Goal: Task Accomplishment & Management: Use online tool/utility

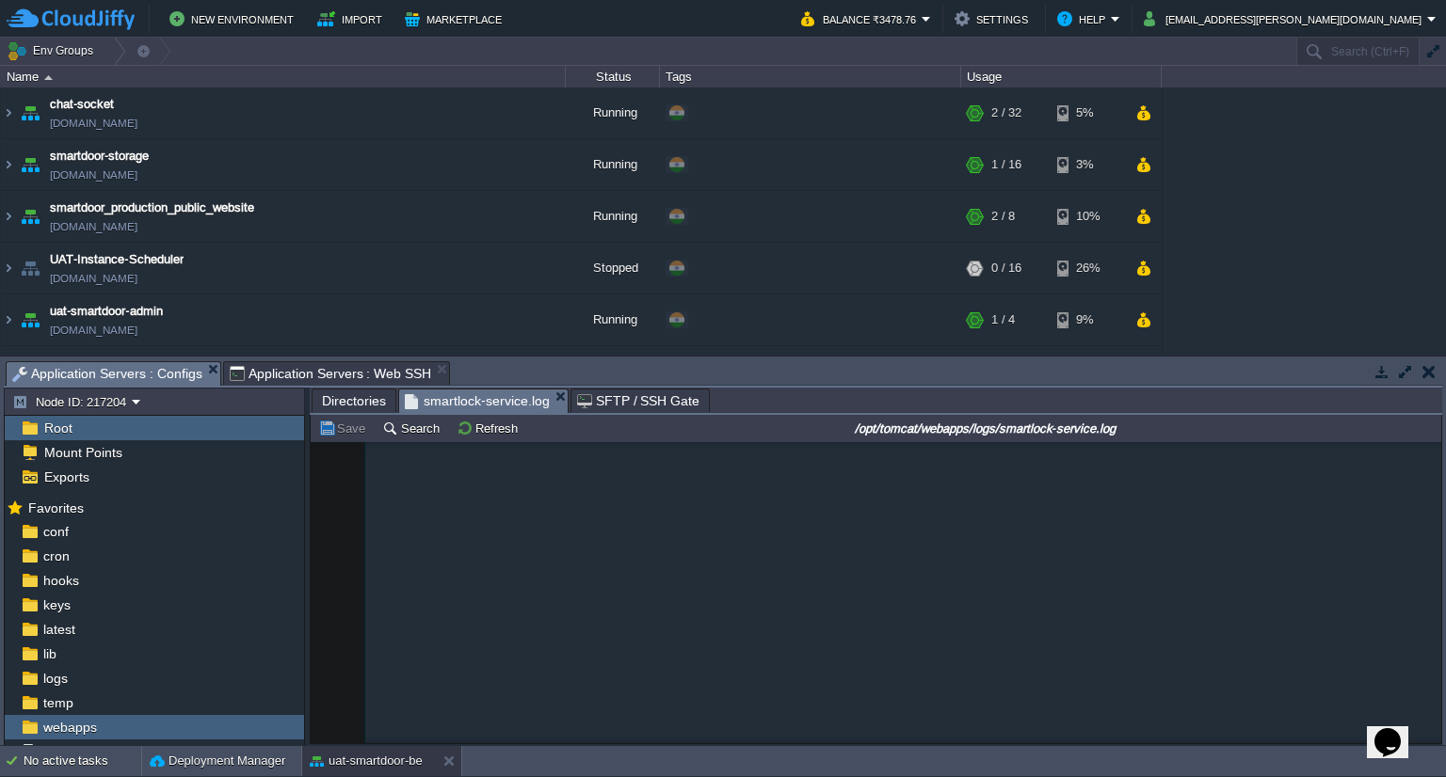
scroll to position [72691, 0]
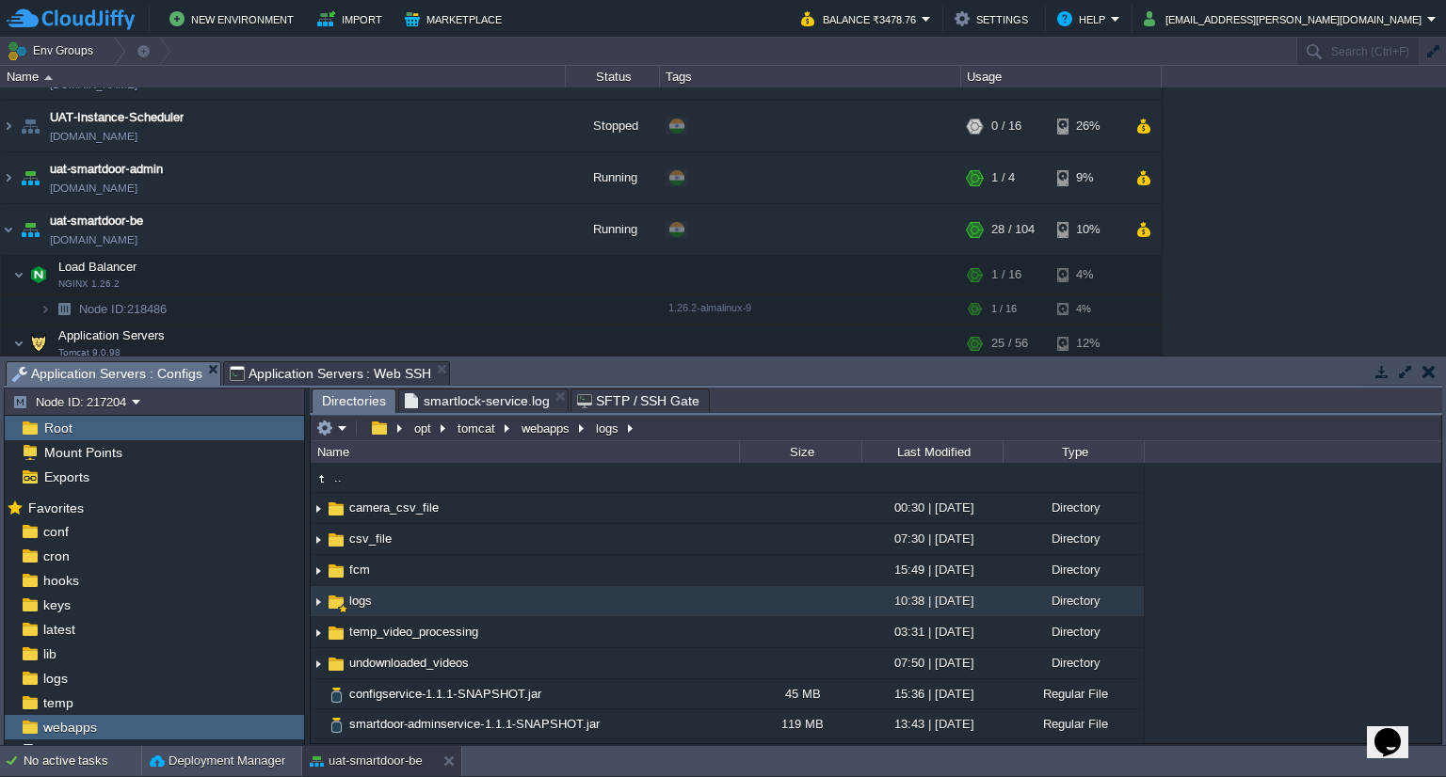
click at [361, 401] on span "Directories" at bounding box center [354, 402] width 64 height 24
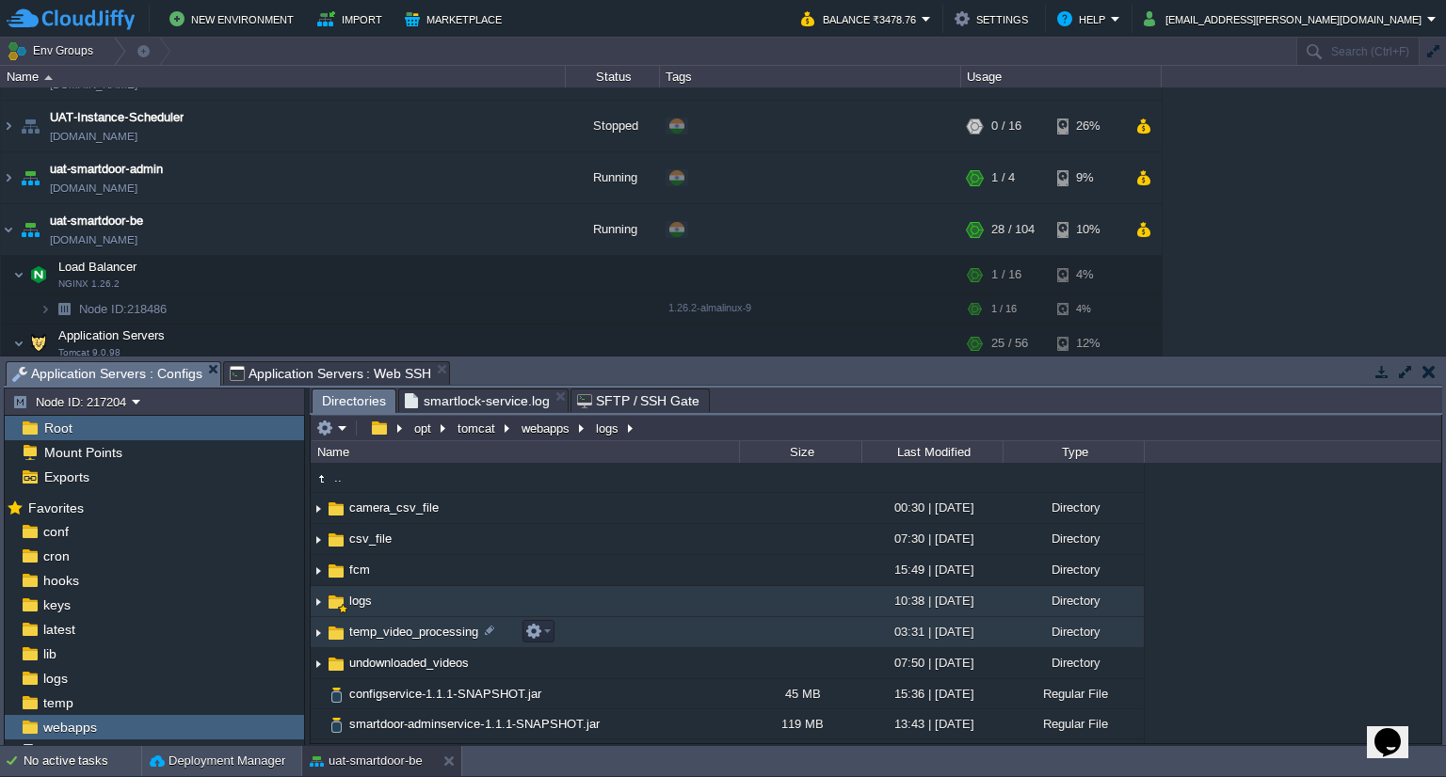
scroll to position [264, 0]
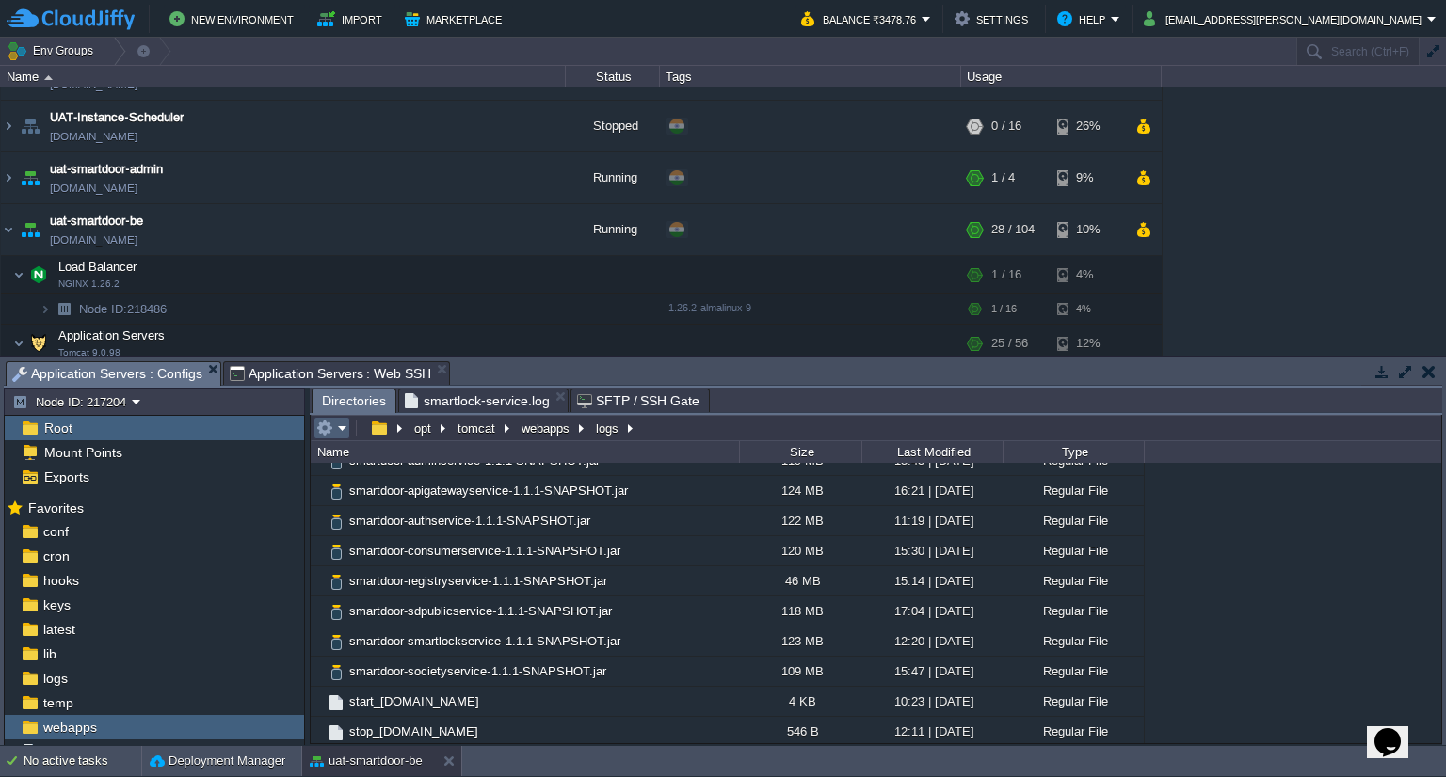
click at [340, 437] on em at bounding box center [331, 428] width 31 height 17
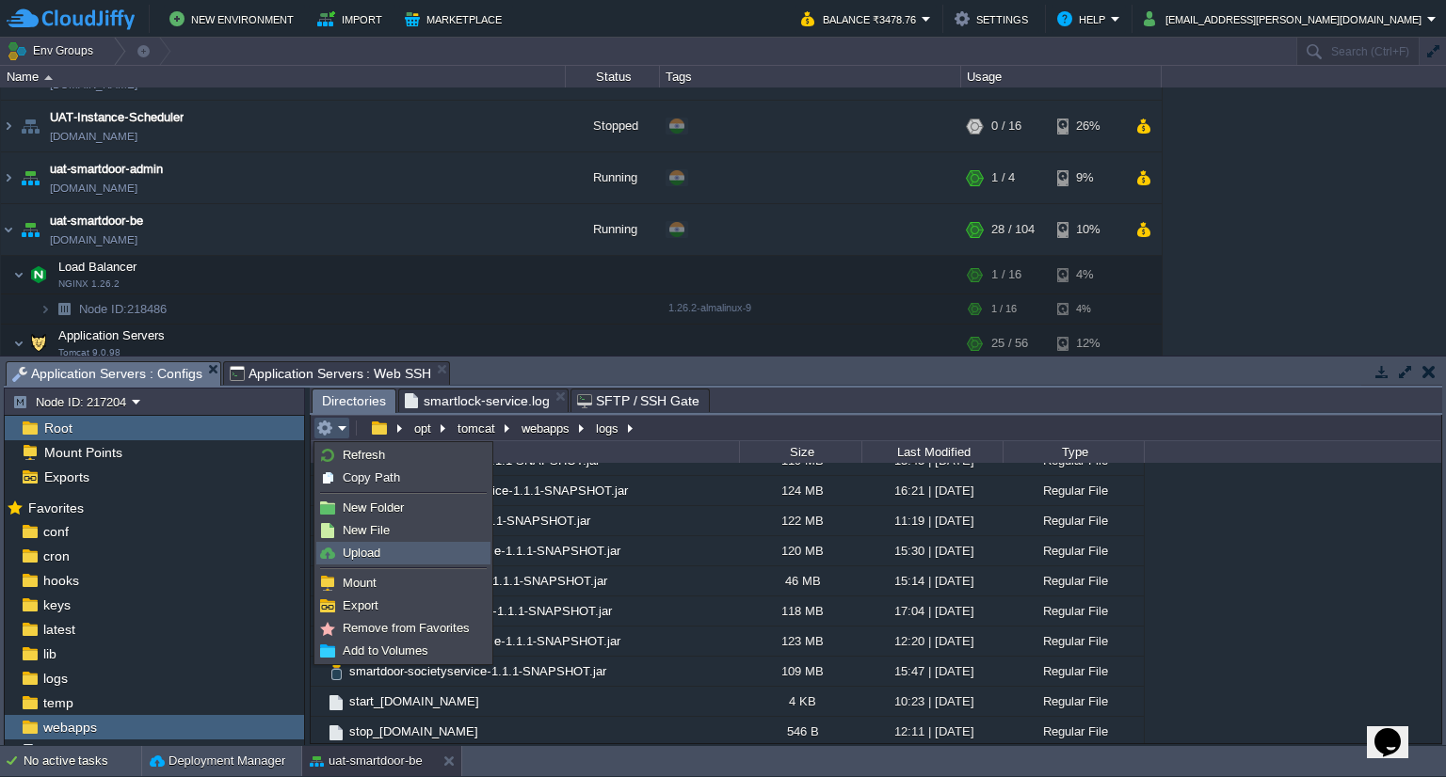
click at [370, 546] on span "Upload" at bounding box center [362, 553] width 38 height 14
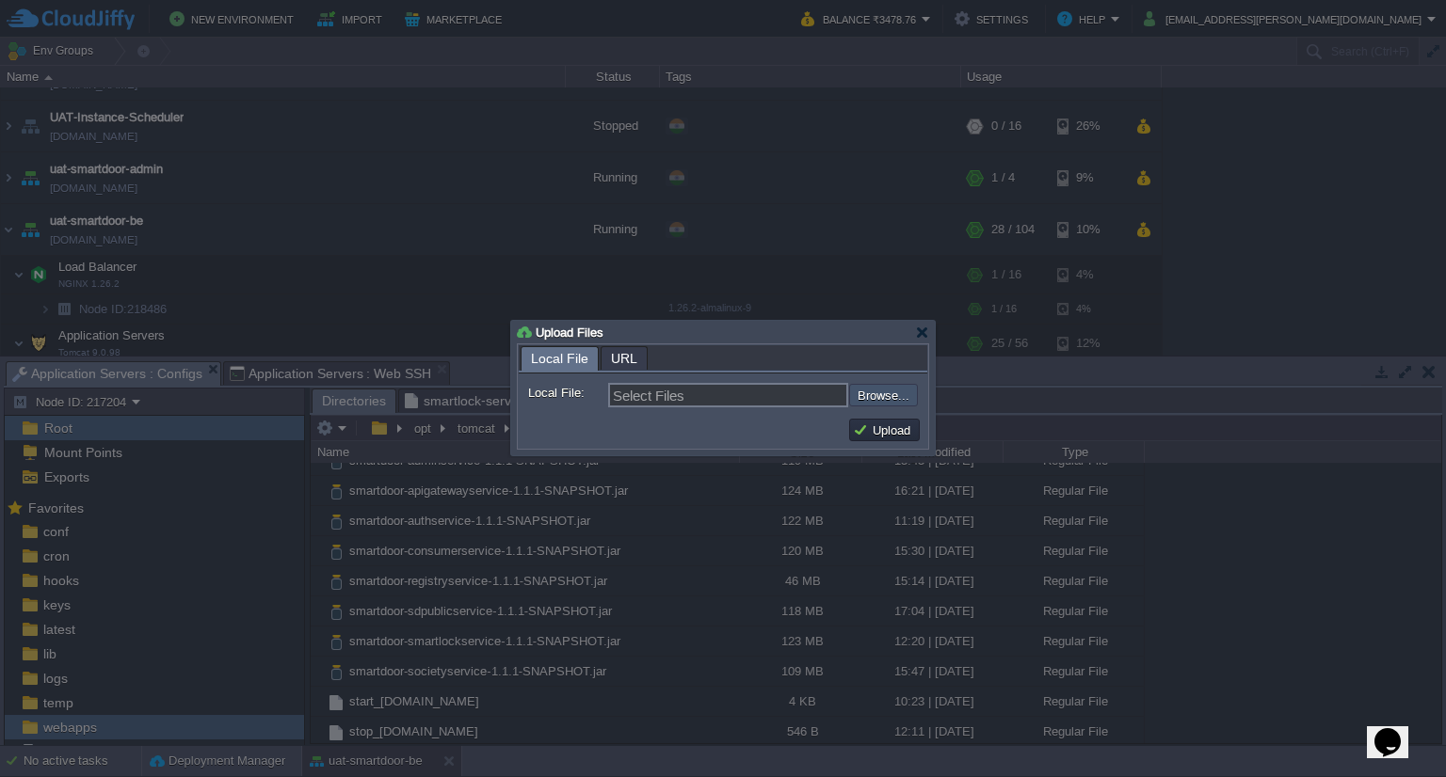
click at [876, 404] on input "file" at bounding box center [798, 395] width 238 height 23
type input "C:\fakepath\smartdoor-smartlockservice-1.1.1-SNAPSHOT.jar"
type input "smartdoor-smartlockservice-1.1.1-SNAPSHOT.jar"
click at [885, 431] on button "Upload" at bounding box center [884, 430] width 63 height 17
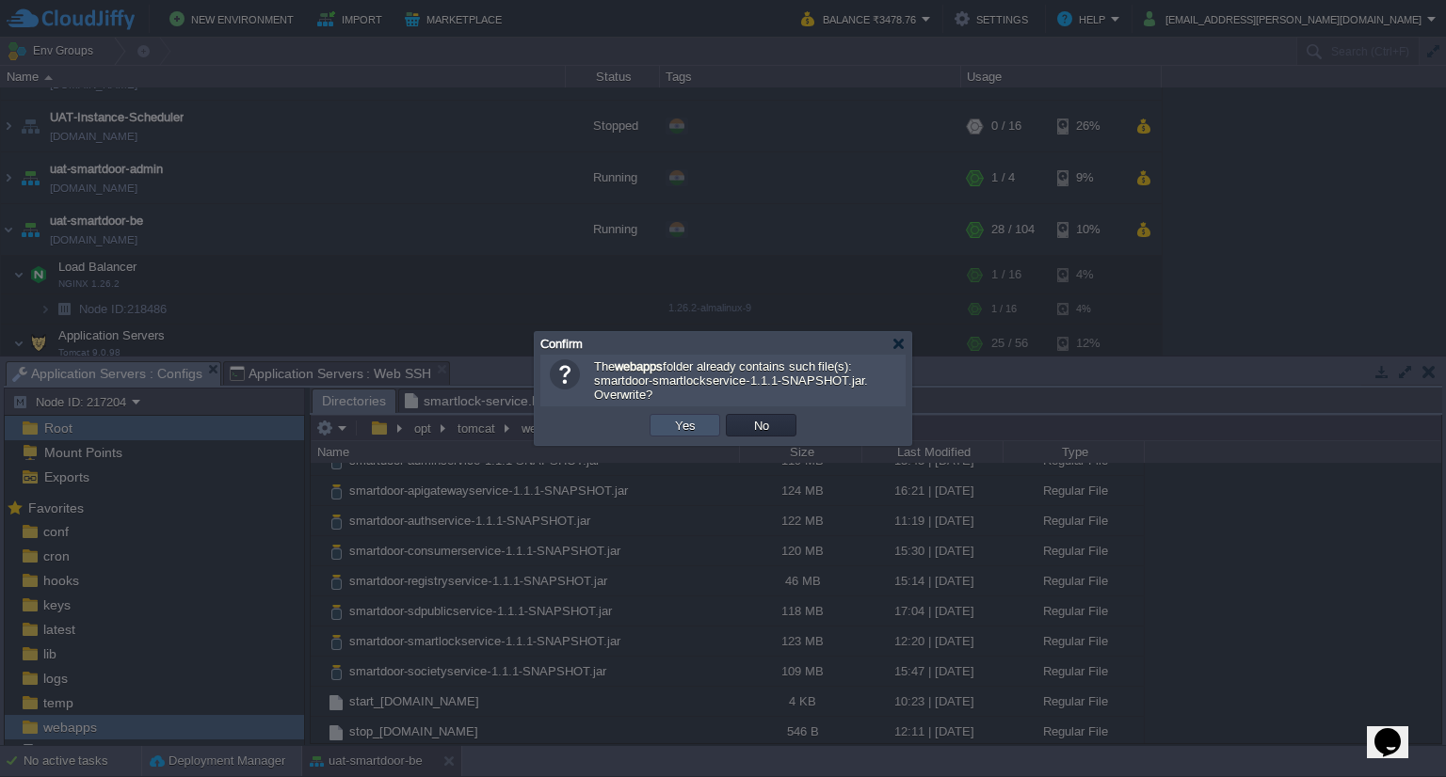
click at [696, 426] on button "Yes" at bounding box center [685, 425] width 32 height 17
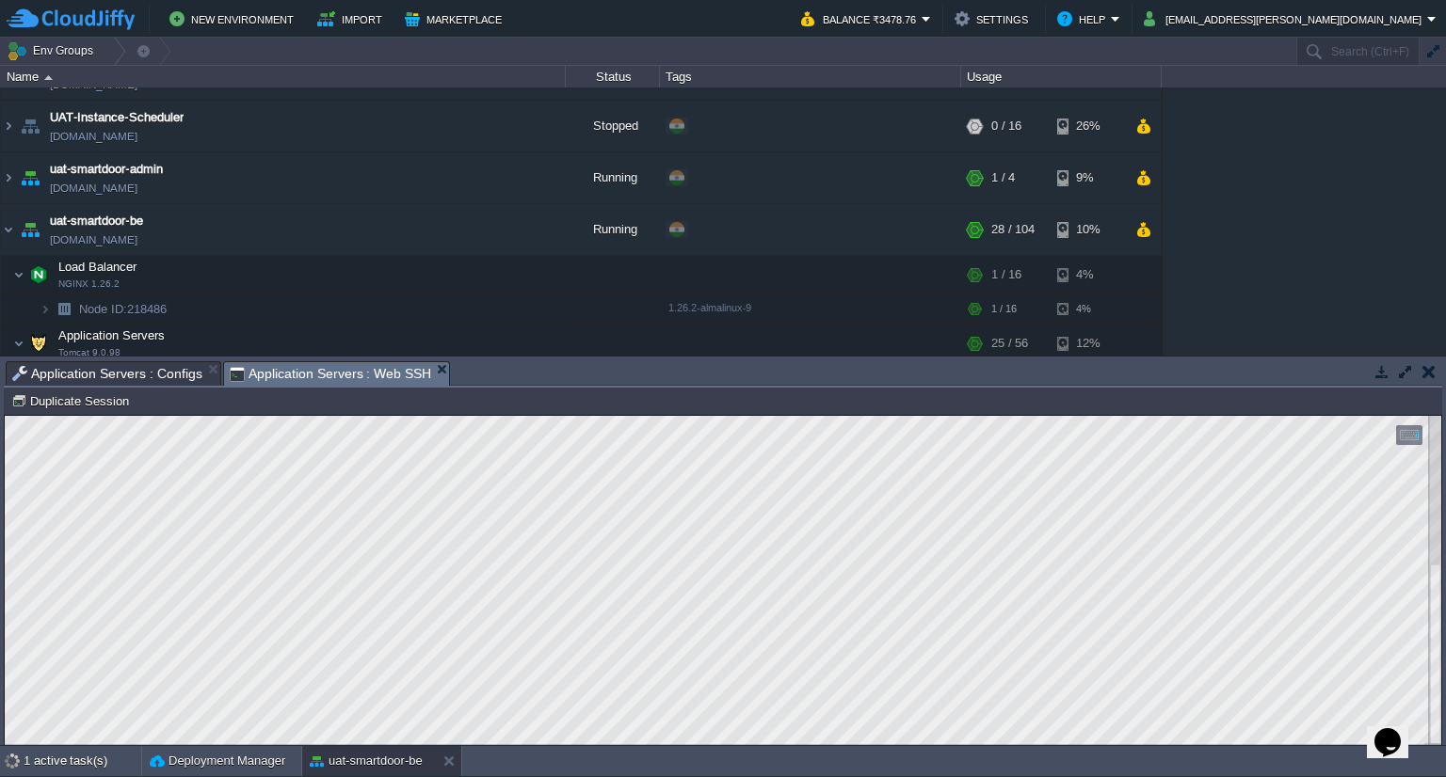
click at [354, 370] on span "Application Servers : Web SSH" at bounding box center [331, 374] width 202 height 24
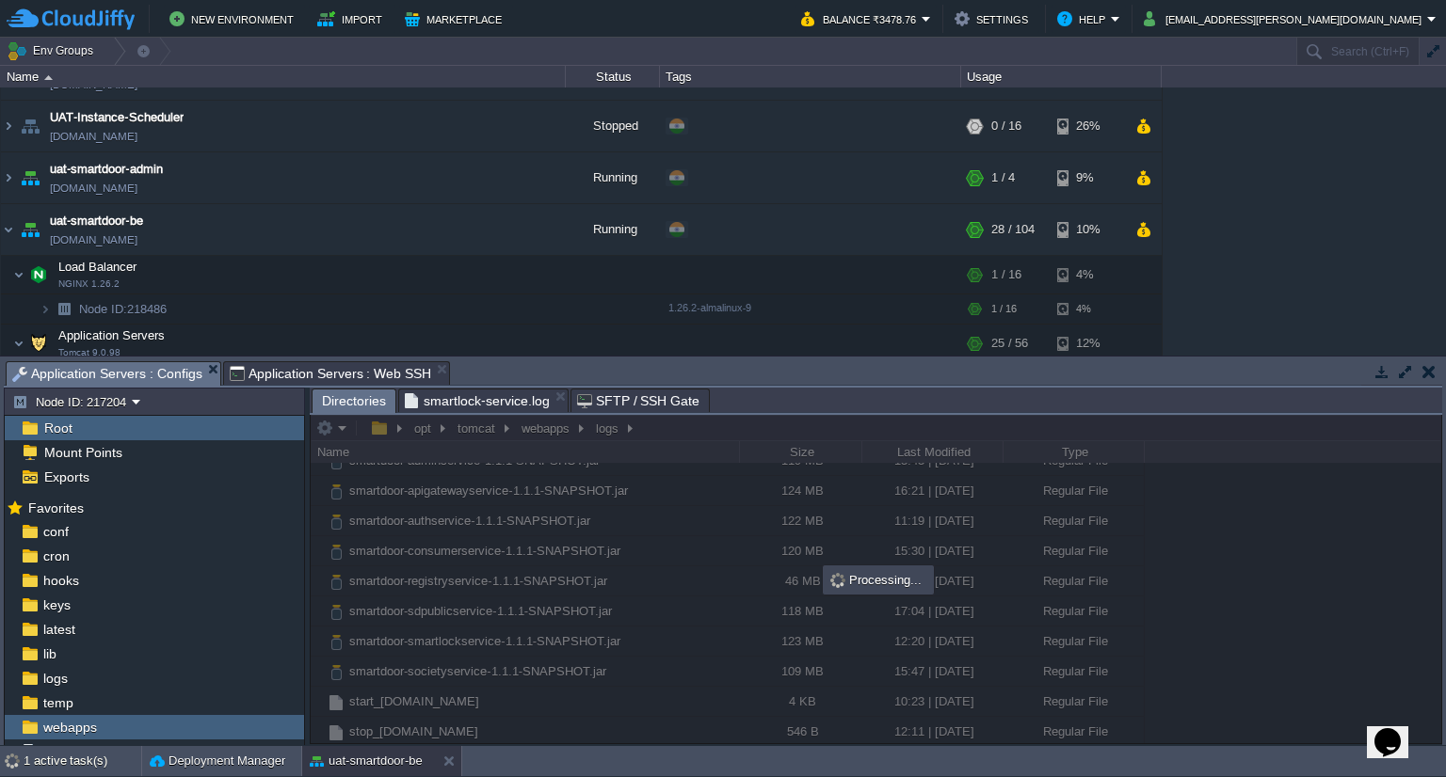
click at [156, 371] on span "Application Servers : Configs" at bounding box center [107, 374] width 190 height 24
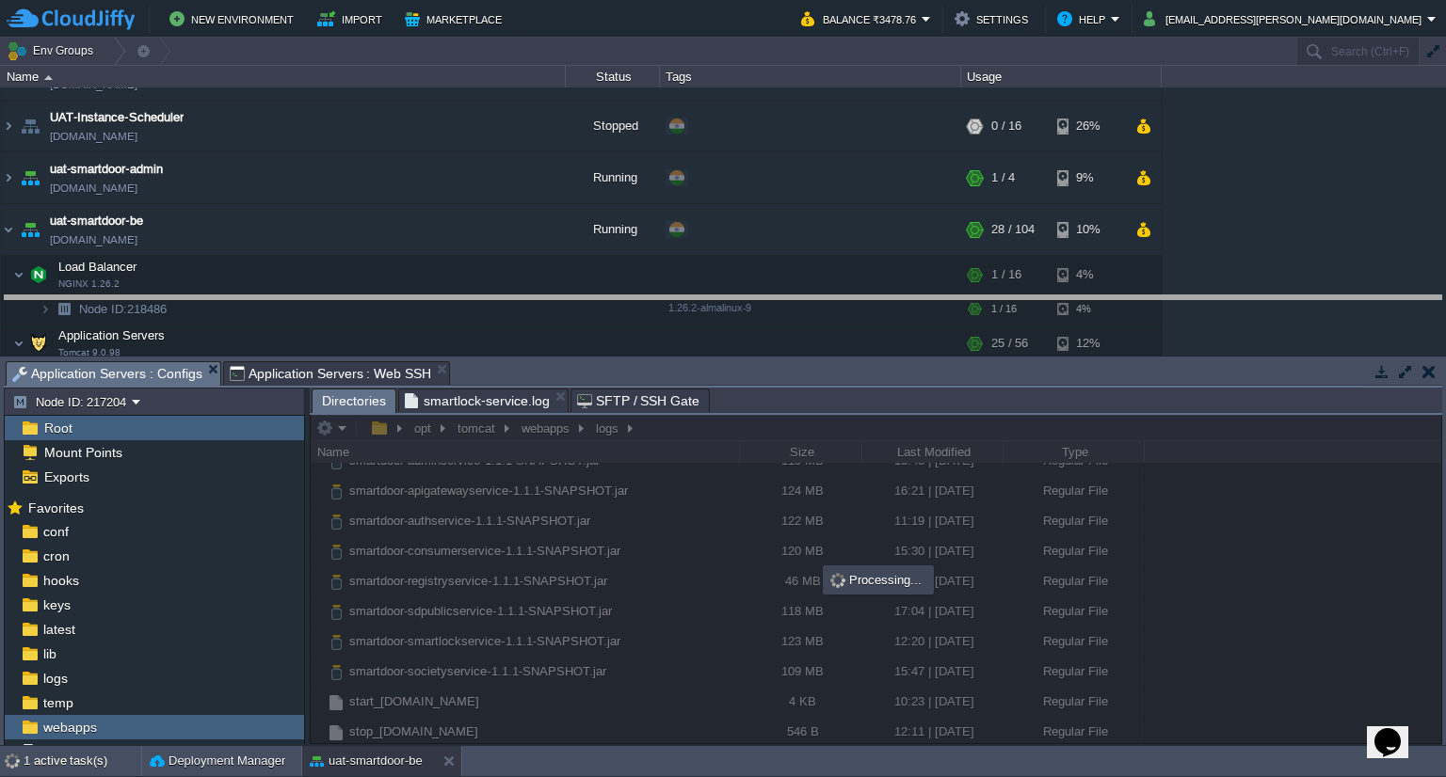
drag, startPoint x: 503, startPoint y: 370, endPoint x: 497, endPoint y: 313, distance: 56.7
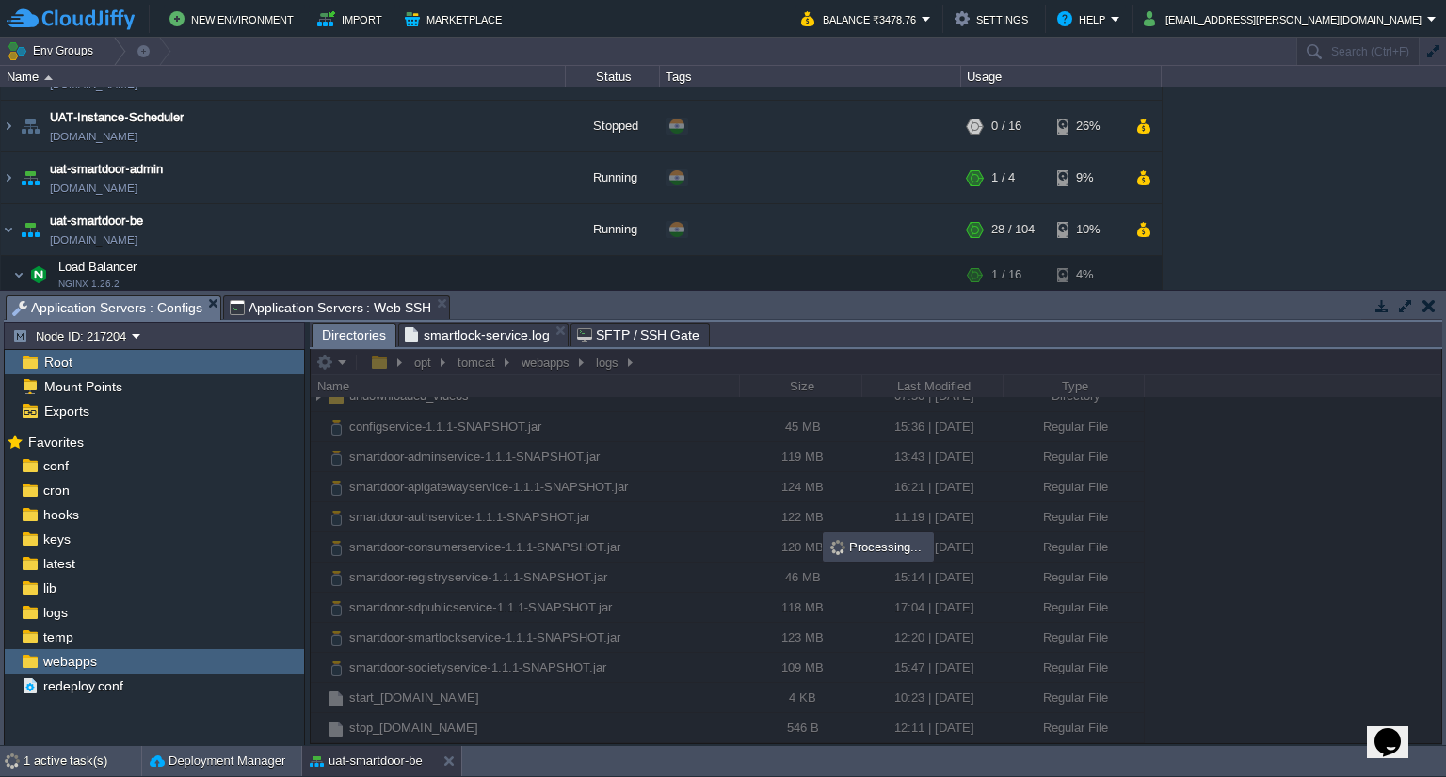
scroll to position [198, 0]
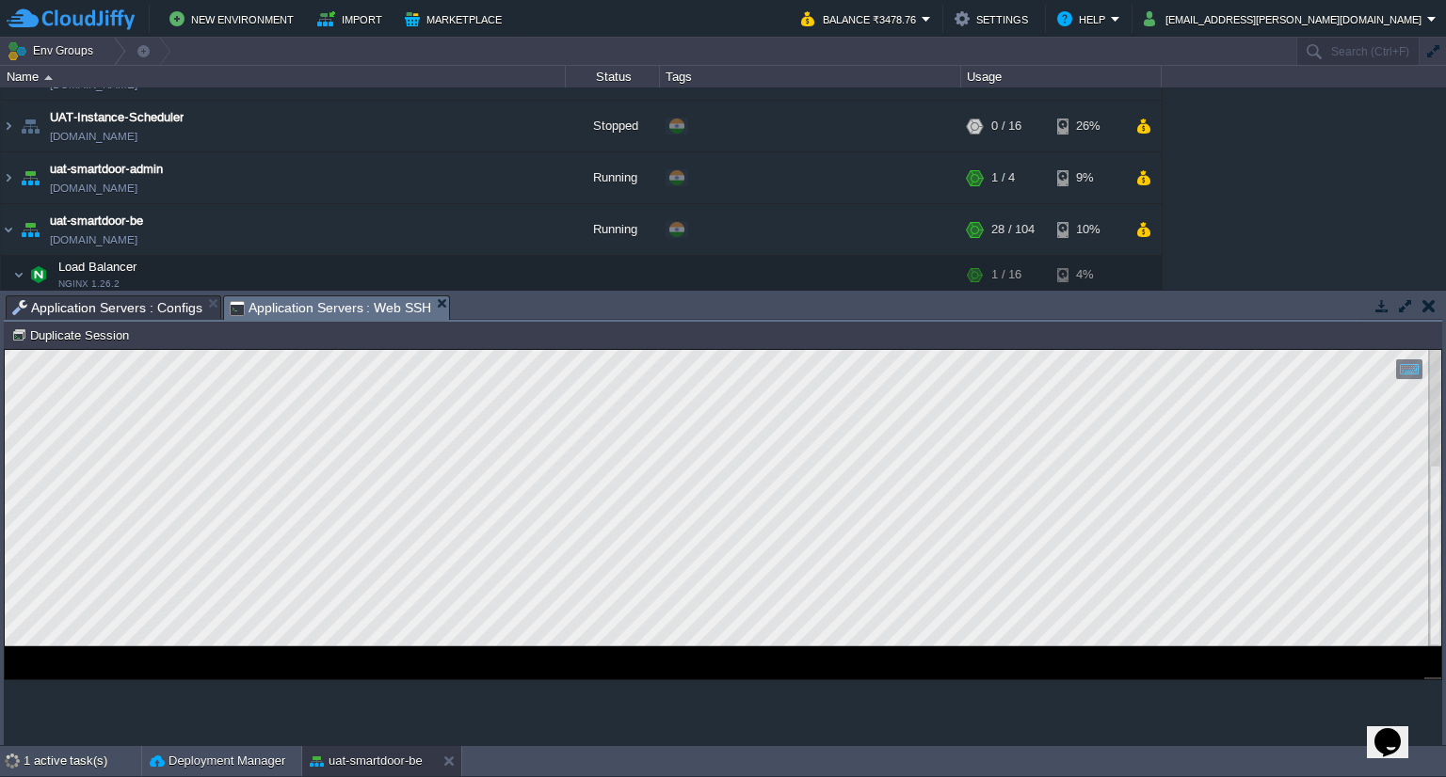
click at [264, 310] on span "Application Servers : Web SSH" at bounding box center [331, 308] width 202 height 24
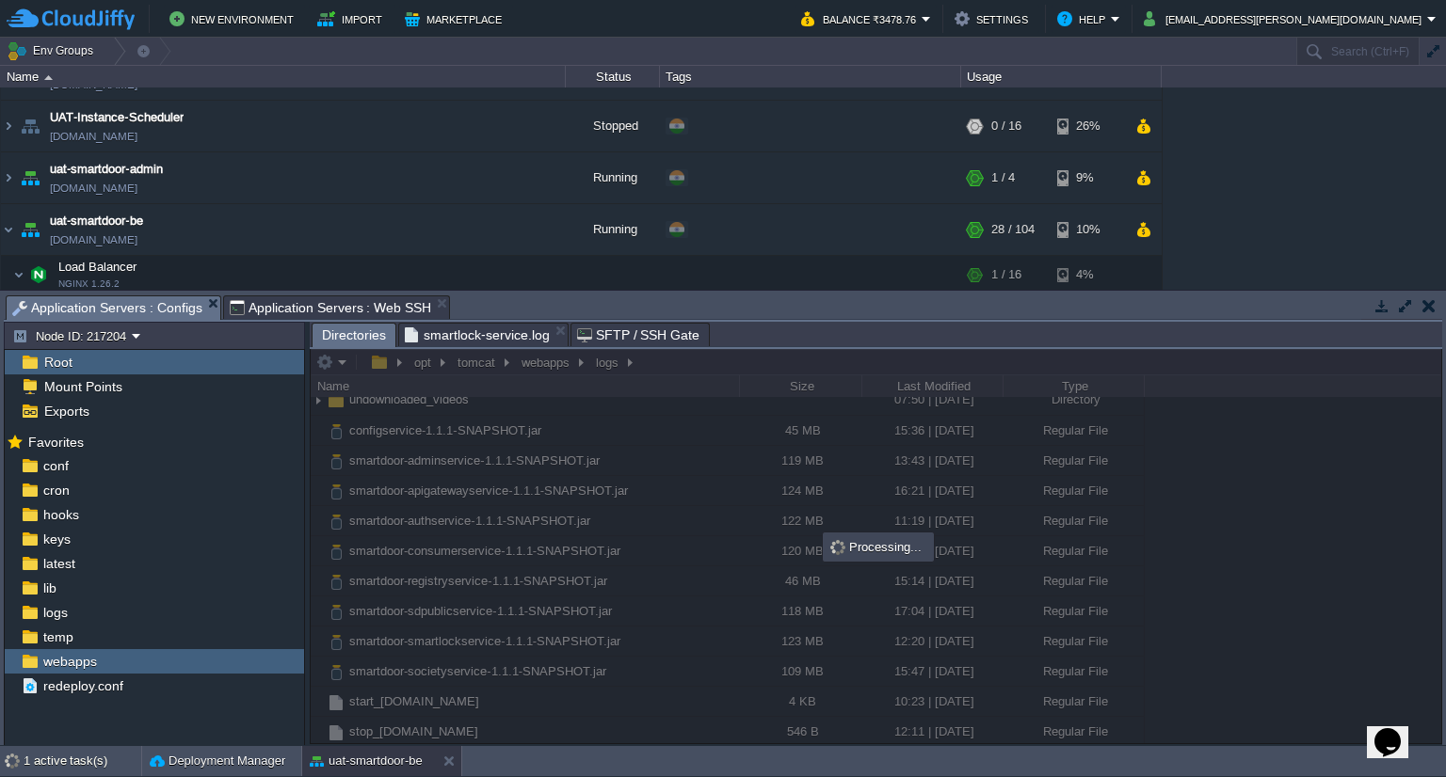
click at [140, 318] on span "Application Servers : Configs" at bounding box center [107, 308] width 190 height 24
click at [62, 768] on div "1 active task(s)" at bounding box center [83, 761] width 118 height 30
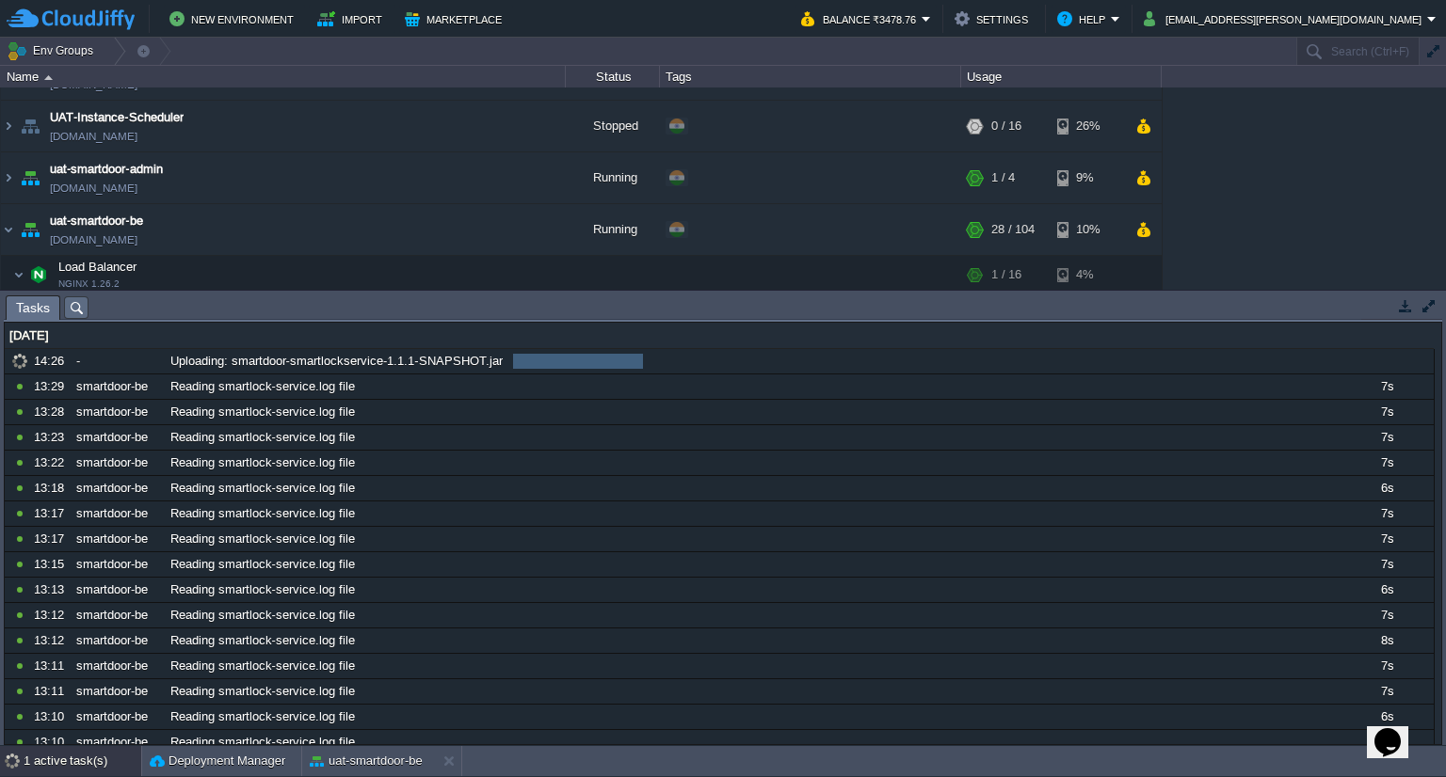
click at [62, 768] on div "1 active task(s)" at bounding box center [83, 761] width 118 height 30
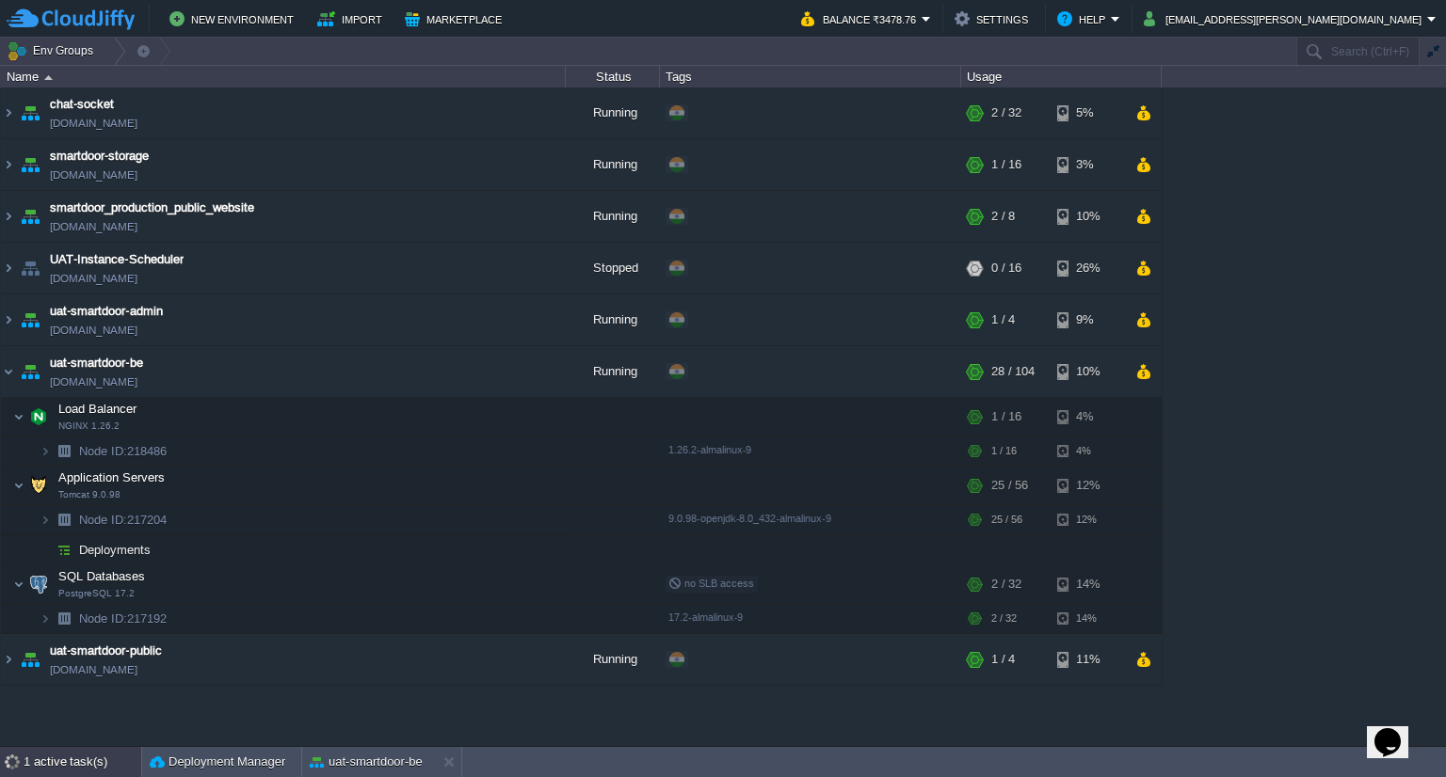
click at [62, 768] on div "1 active task(s)" at bounding box center [83, 762] width 118 height 30
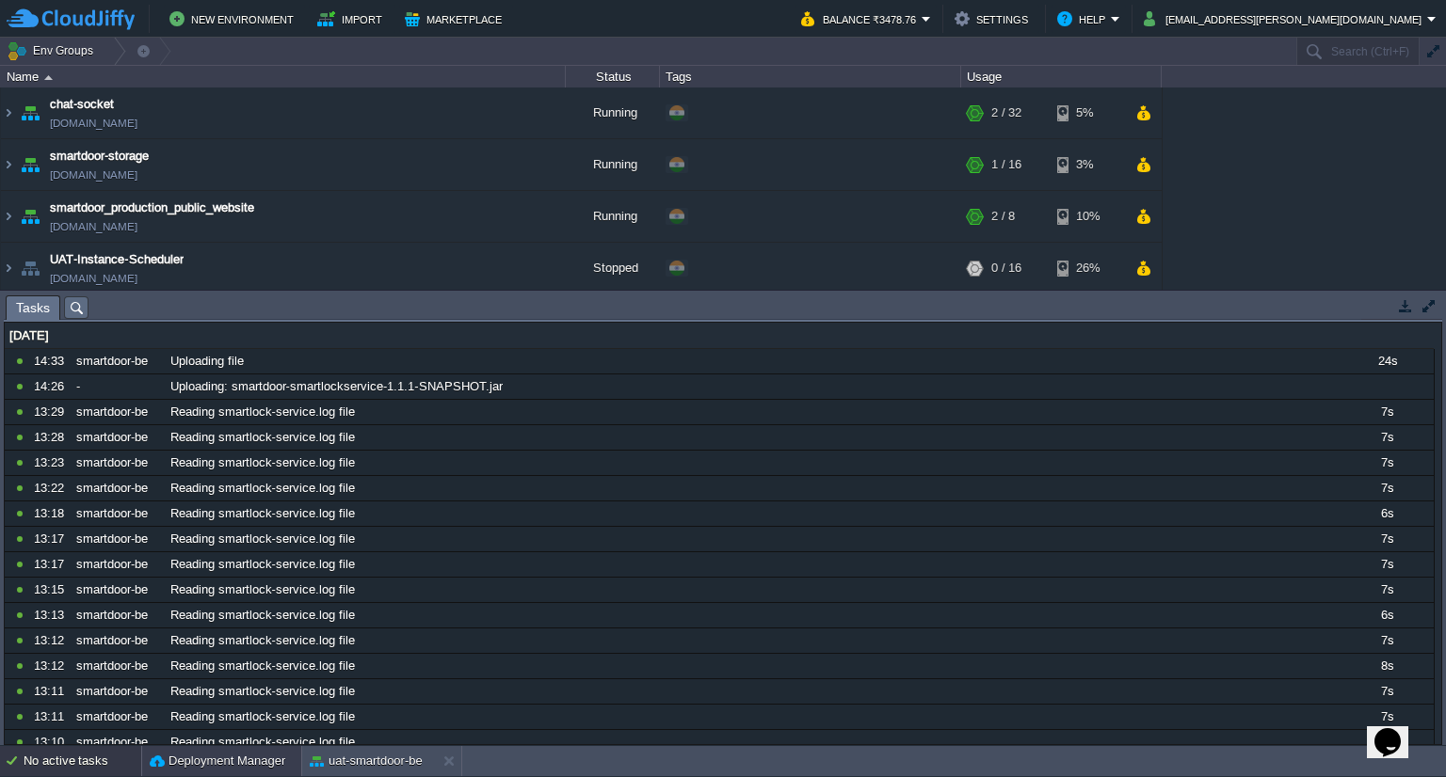
click at [234, 754] on button "Deployment Manager" at bounding box center [218, 761] width 136 height 19
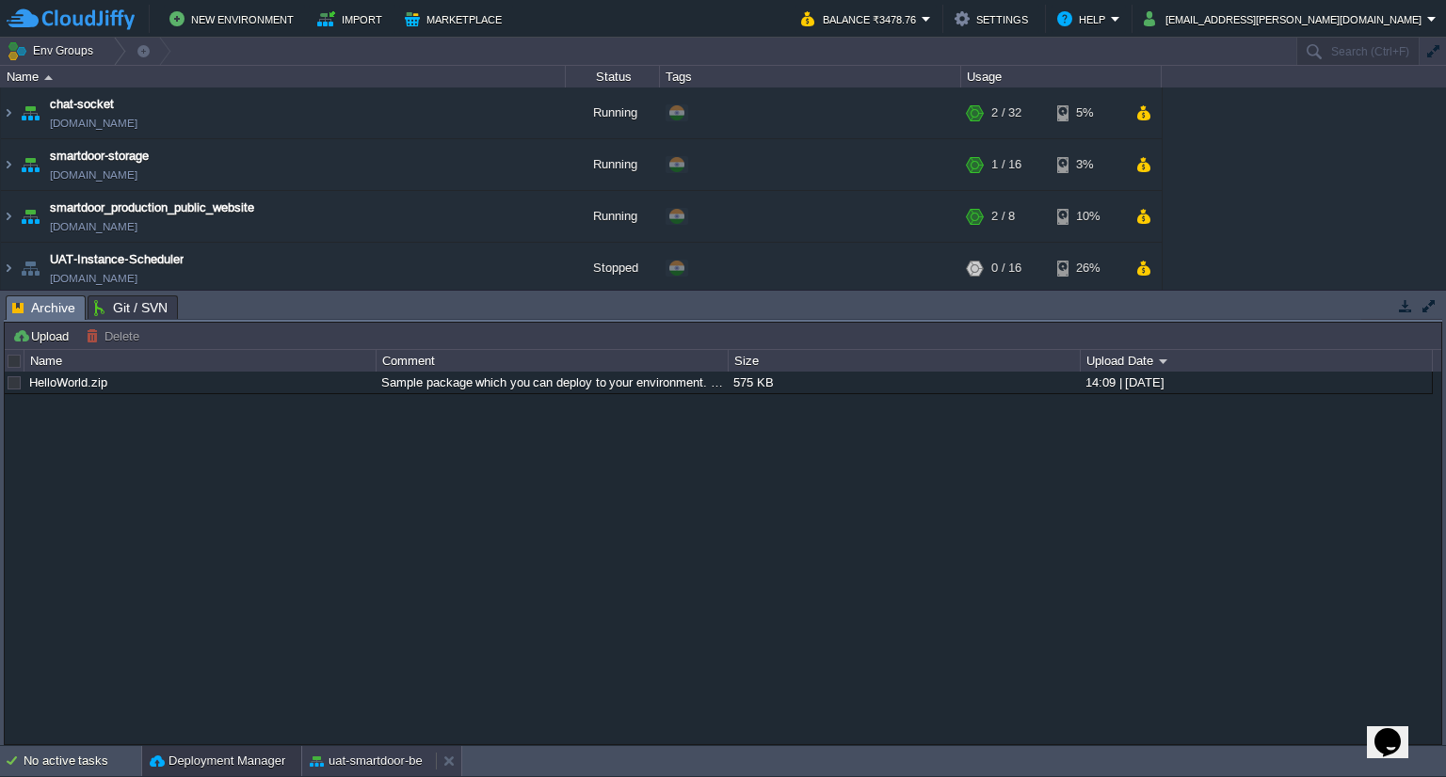
click at [366, 753] on button "uat-smartdoor-be" at bounding box center [366, 761] width 113 height 19
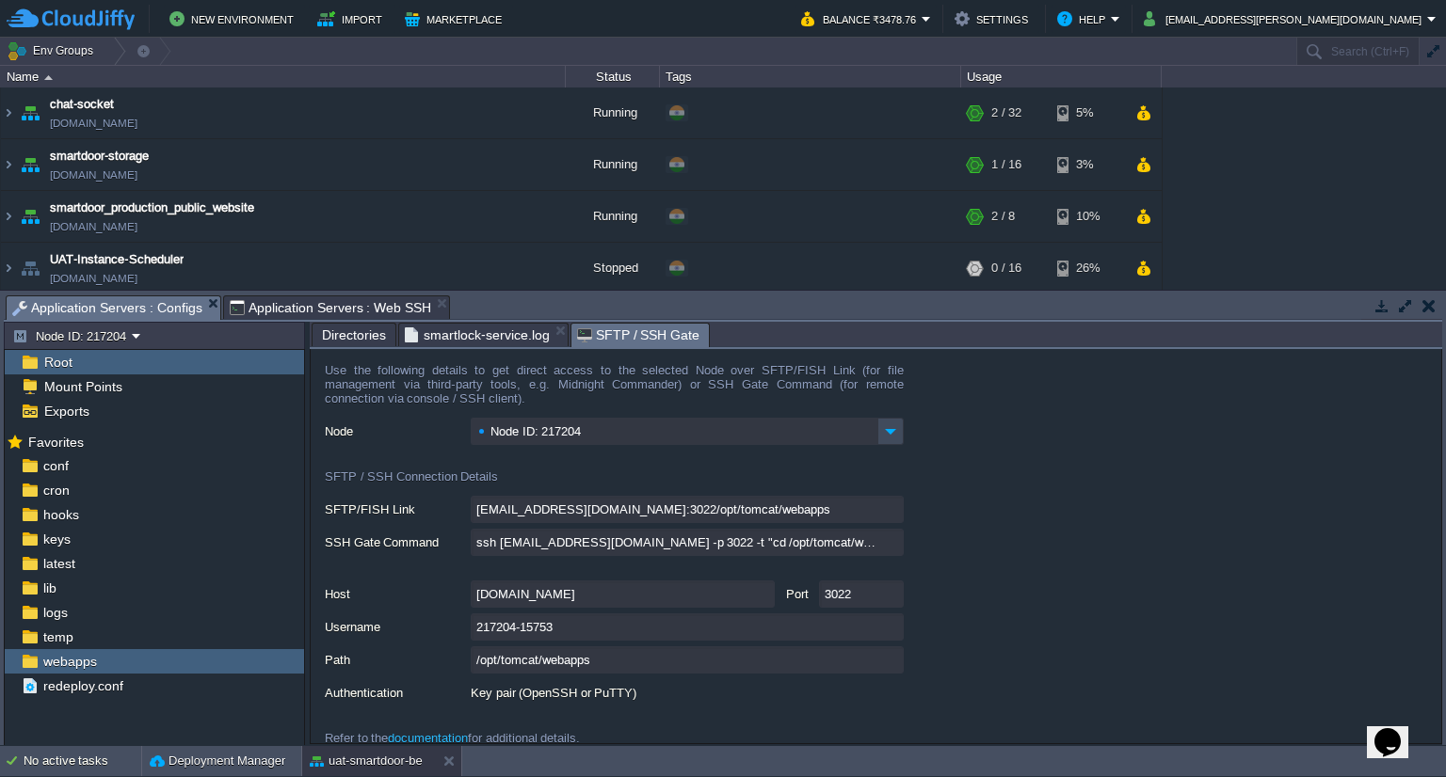
click at [609, 346] on span "SFTP / SSH Gate" at bounding box center [638, 336] width 123 height 24
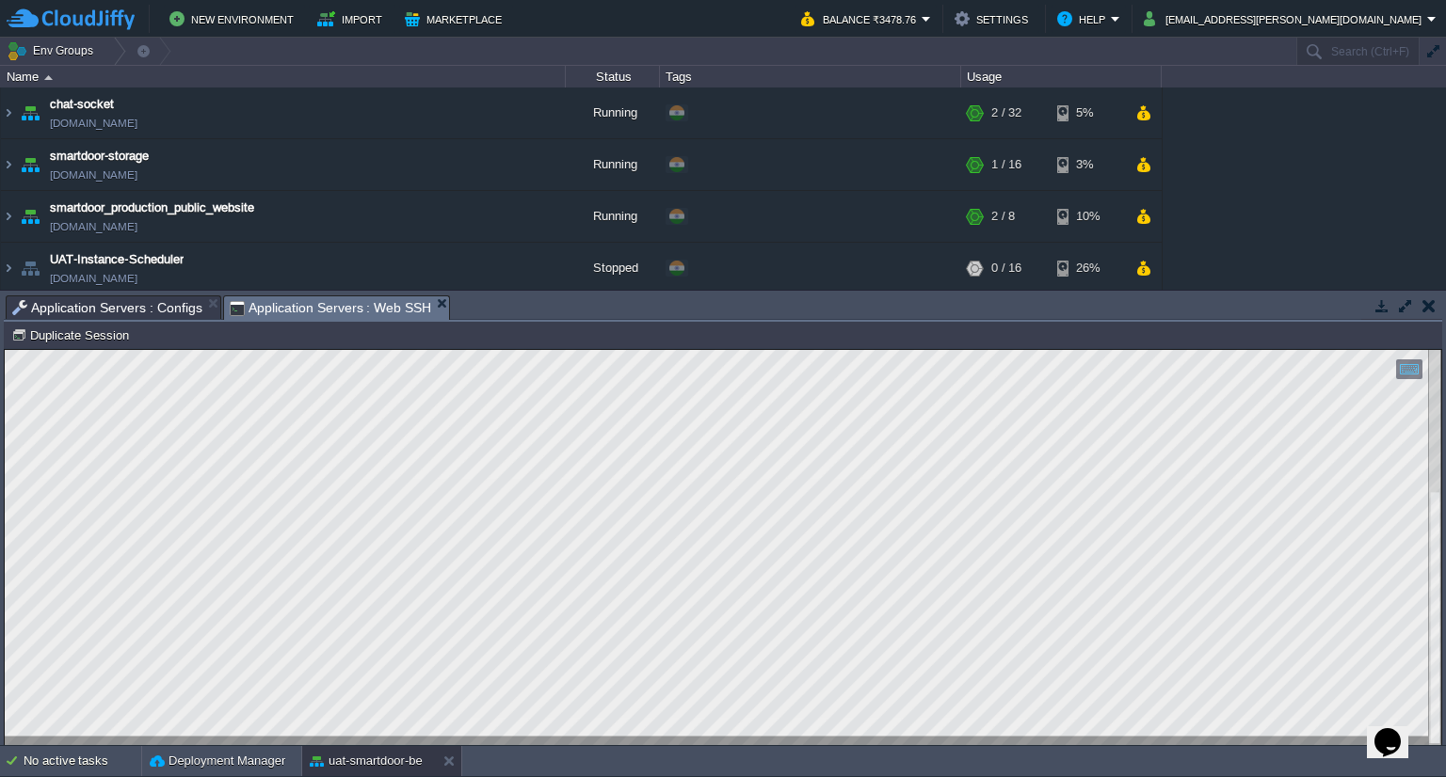
click at [361, 299] on span "Application Servers : Web SSH" at bounding box center [331, 308] width 202 height 24
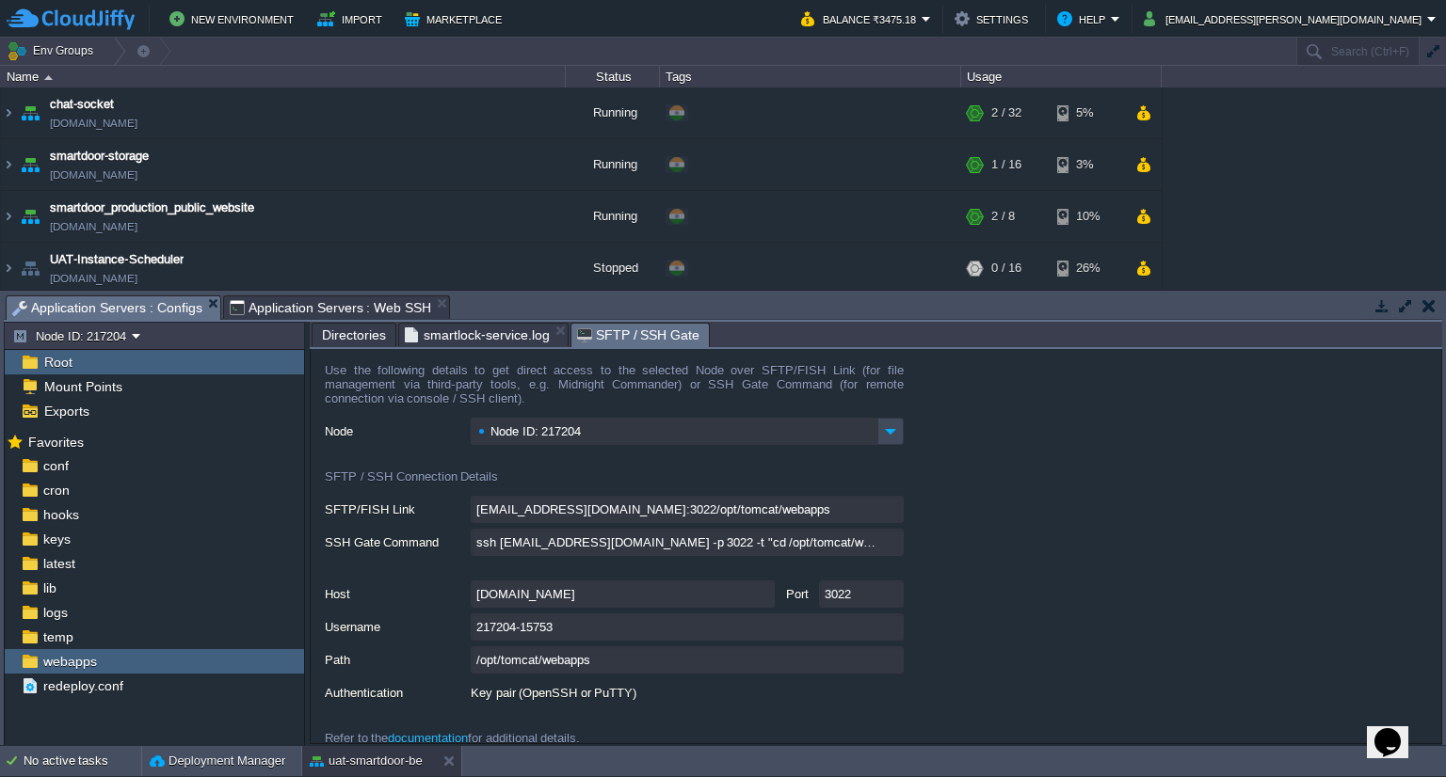
click at [143, 300] on span "Application Servers : Configs" at bounding box center [107, 308] width 190 height 24
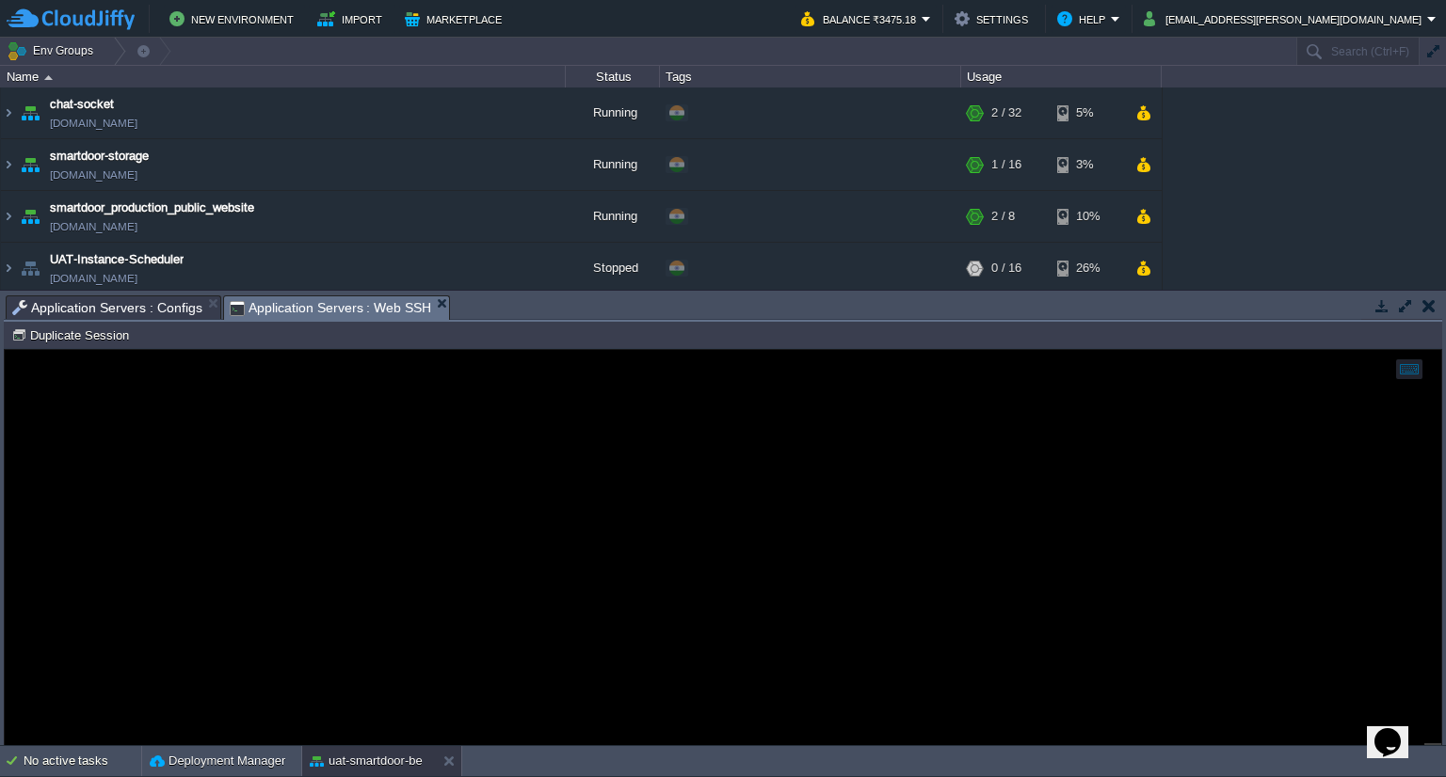
click at [290, 305] on span "Application Servers : Web SSH" at bounding box center [331, 308] width 202 height 24
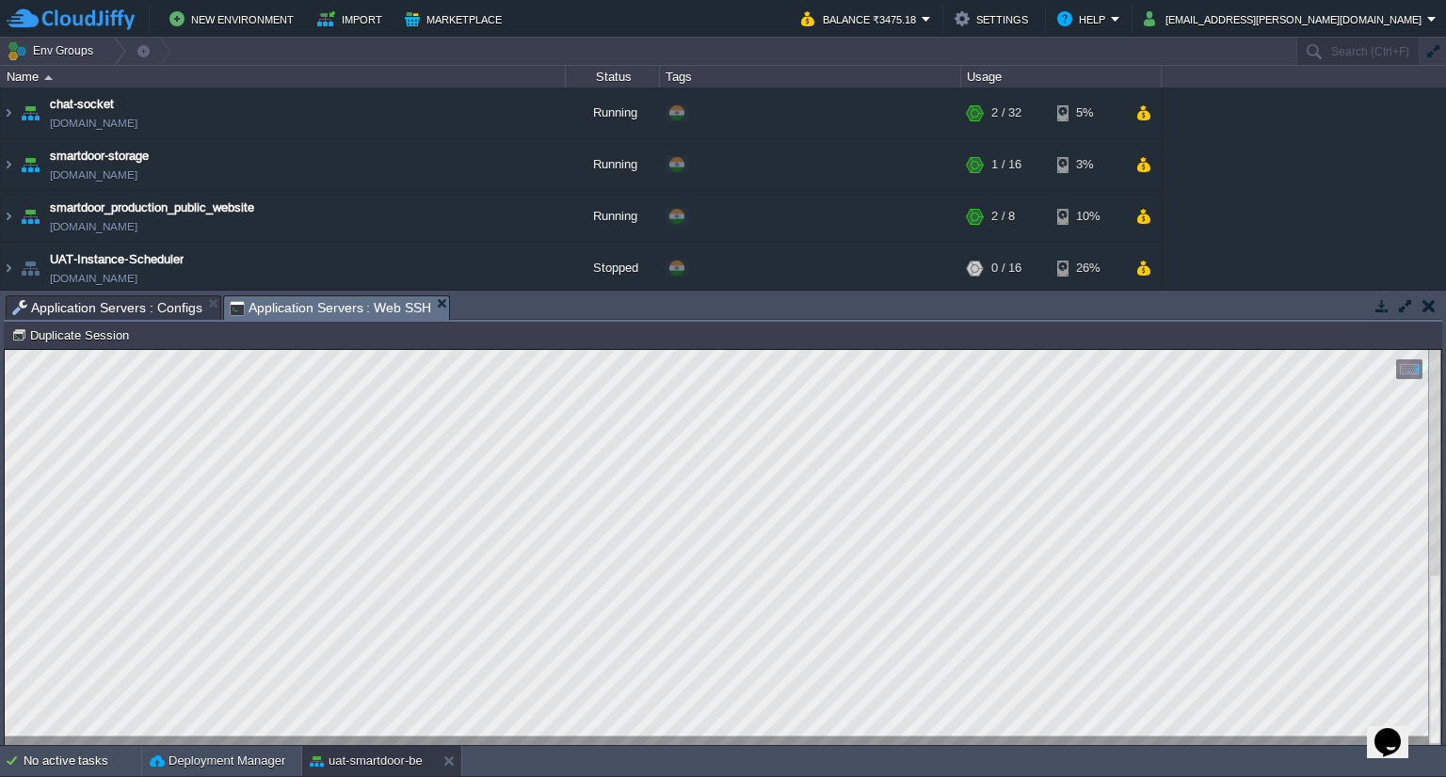
click at [143, 312] on span "Application Servers : Configs" at bounding box center [107, 307] width 190 height 23
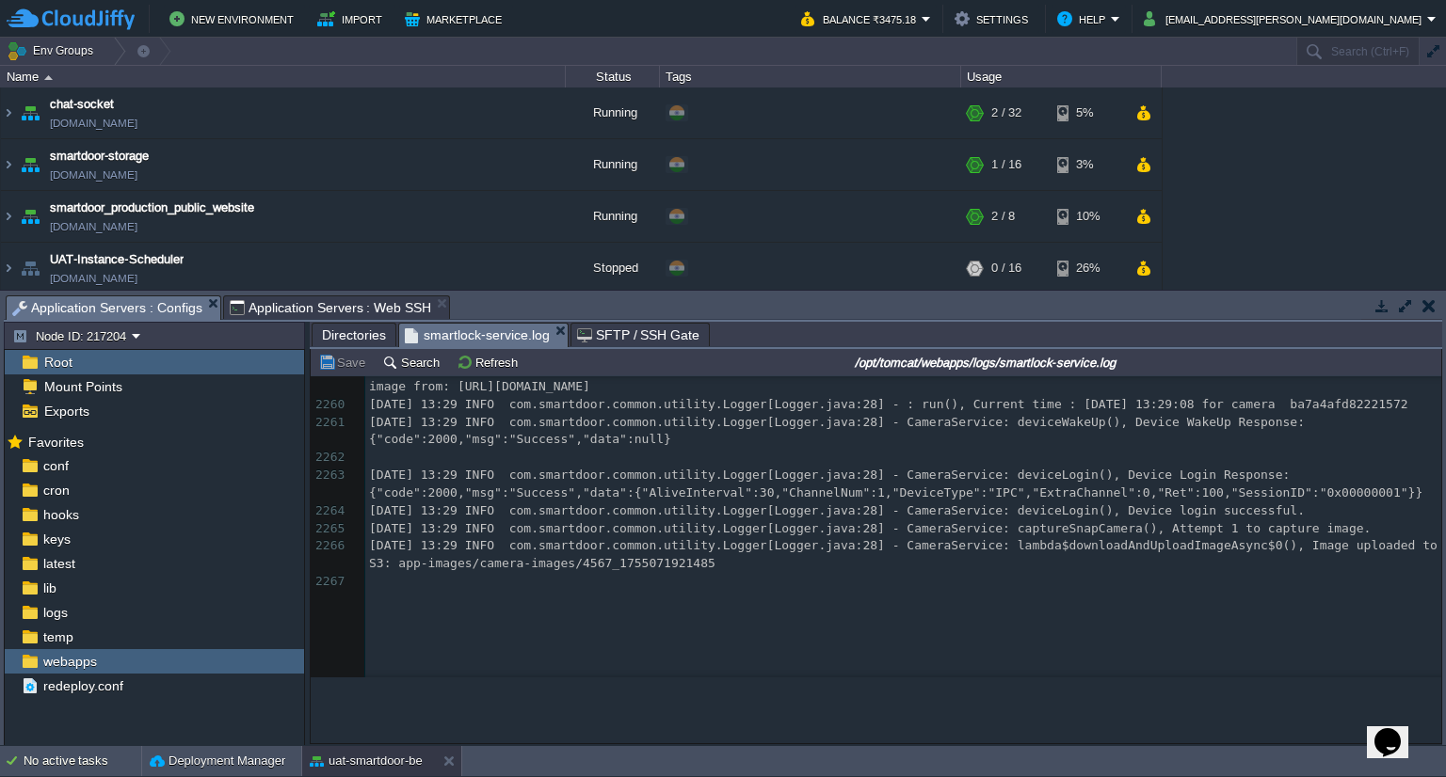
scroll to position [72624, 0]
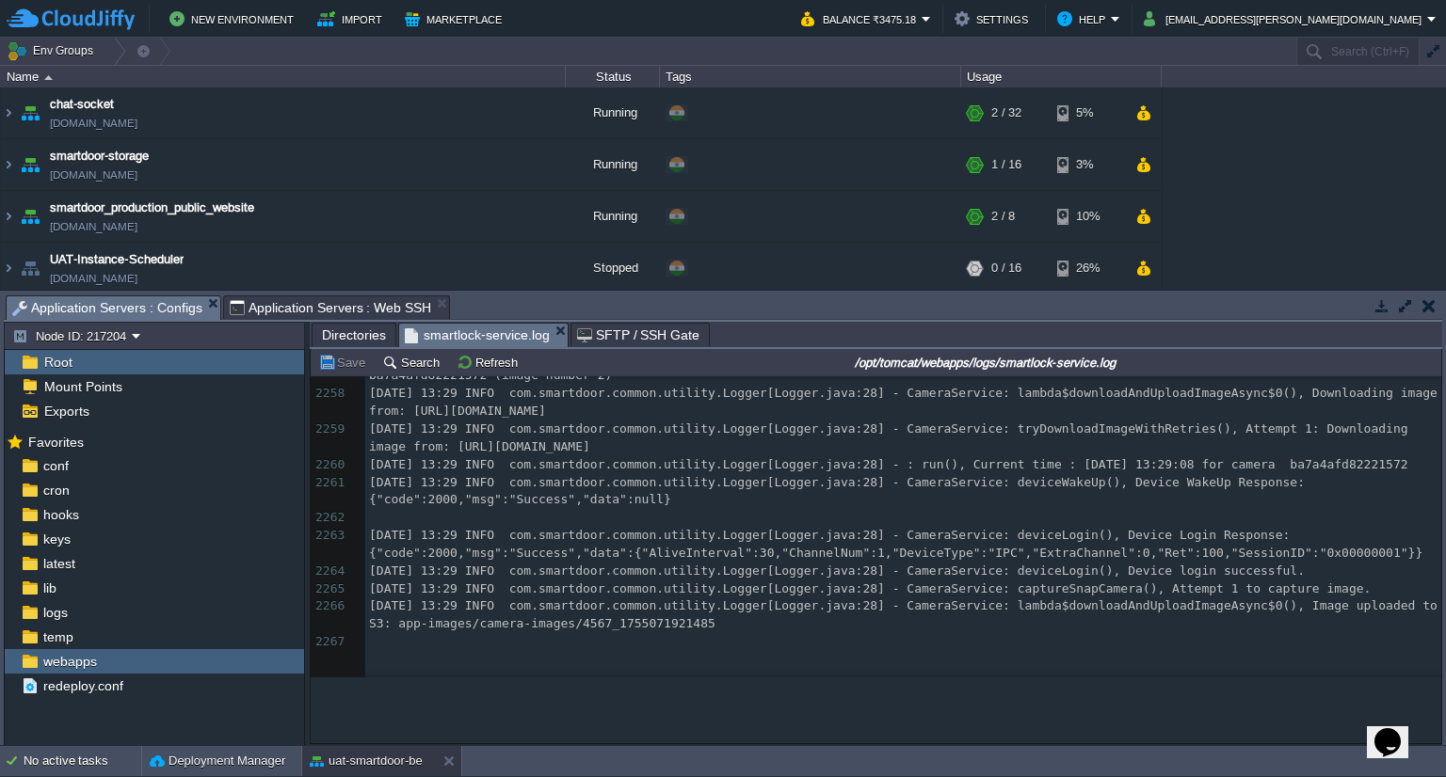
click at [481, 334] on span "smartlock-service.log" at bounding box center [477, 336] width 145 height 24
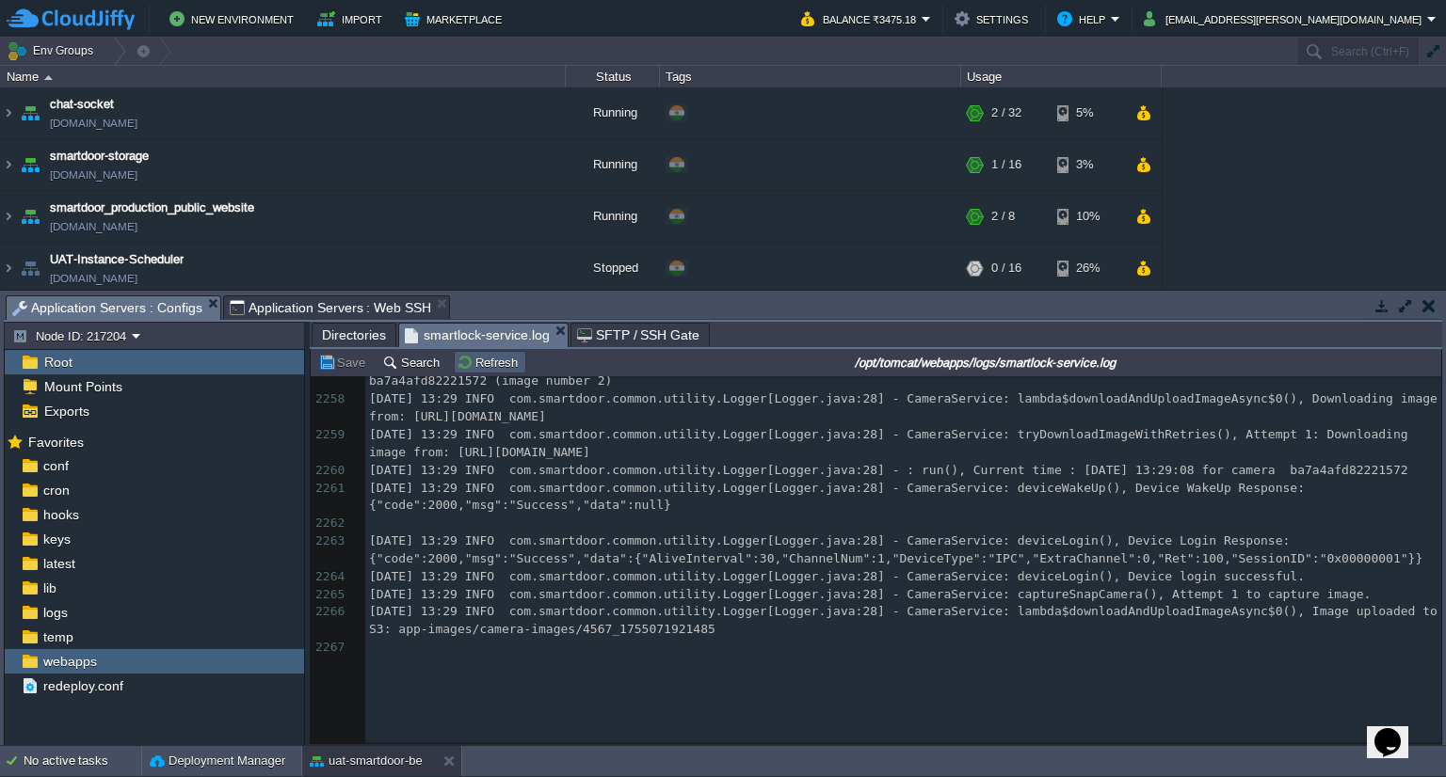
click at [483, 368] on button "Refresh" at bounding box center [489, 362] width 67 height 17
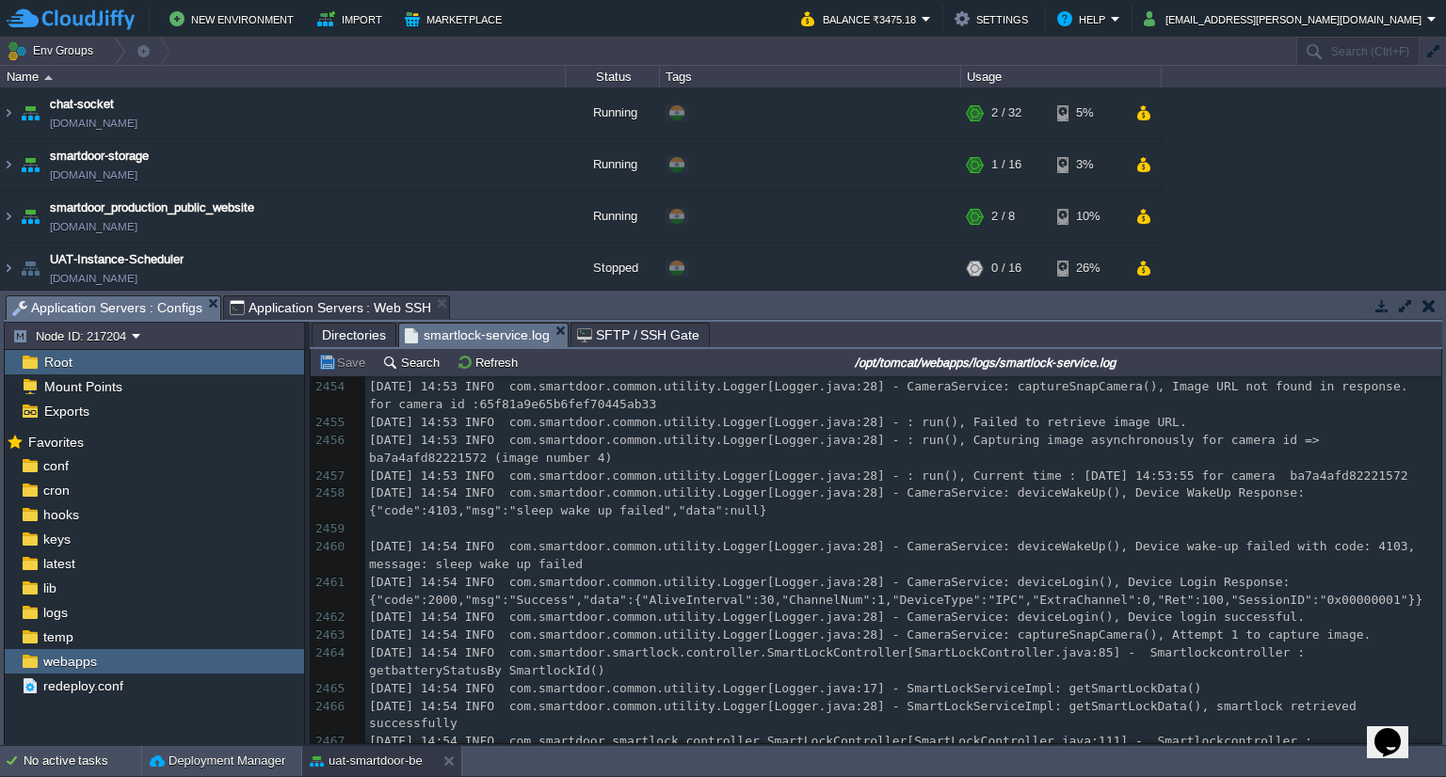
scroll to position [79965, 0]
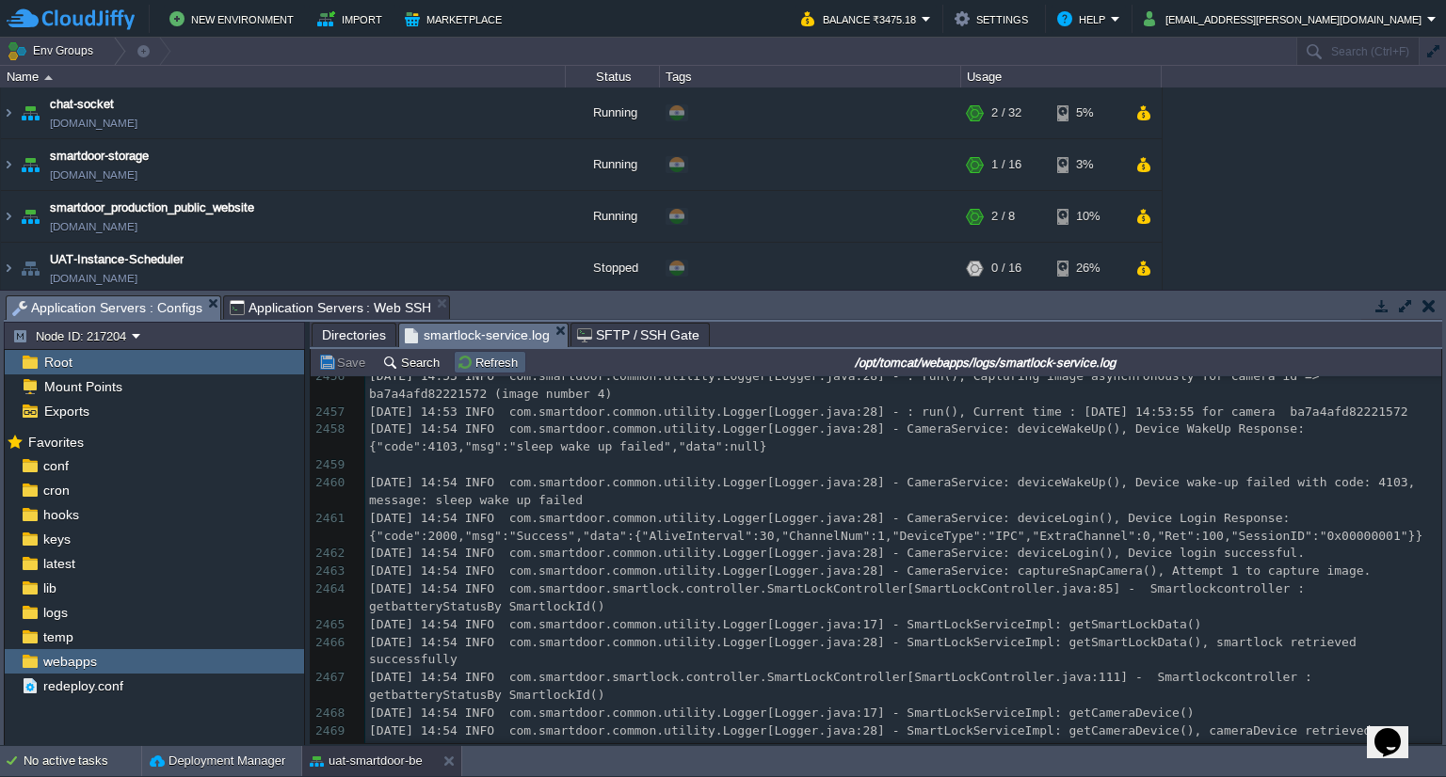
click at [517, 374] on td "Refresh" at bounding box center [490, 362] width 72 height 23
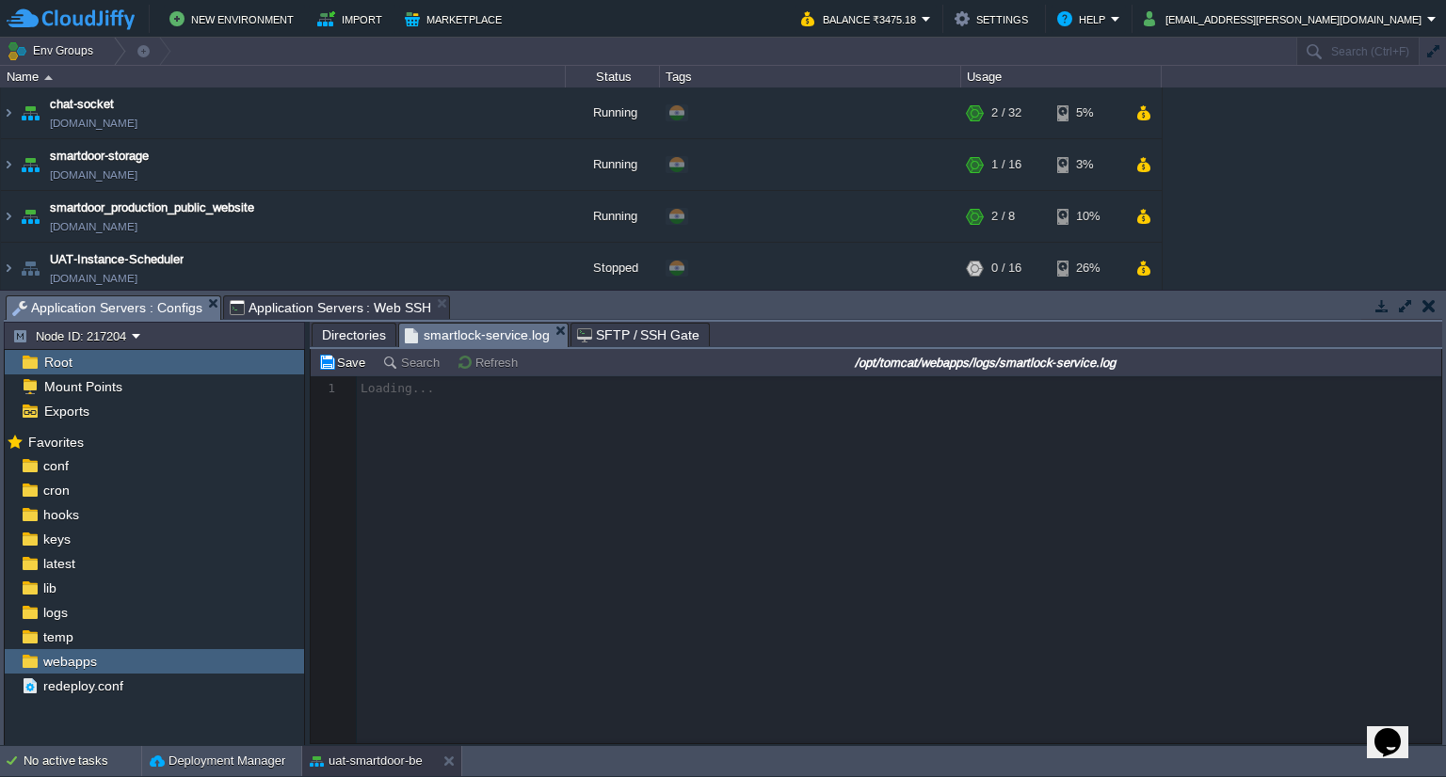
scroll to position [0, 0]
click at [517, 374] on td "Refresh" at bounding box center [490, 362] width 72 height 23
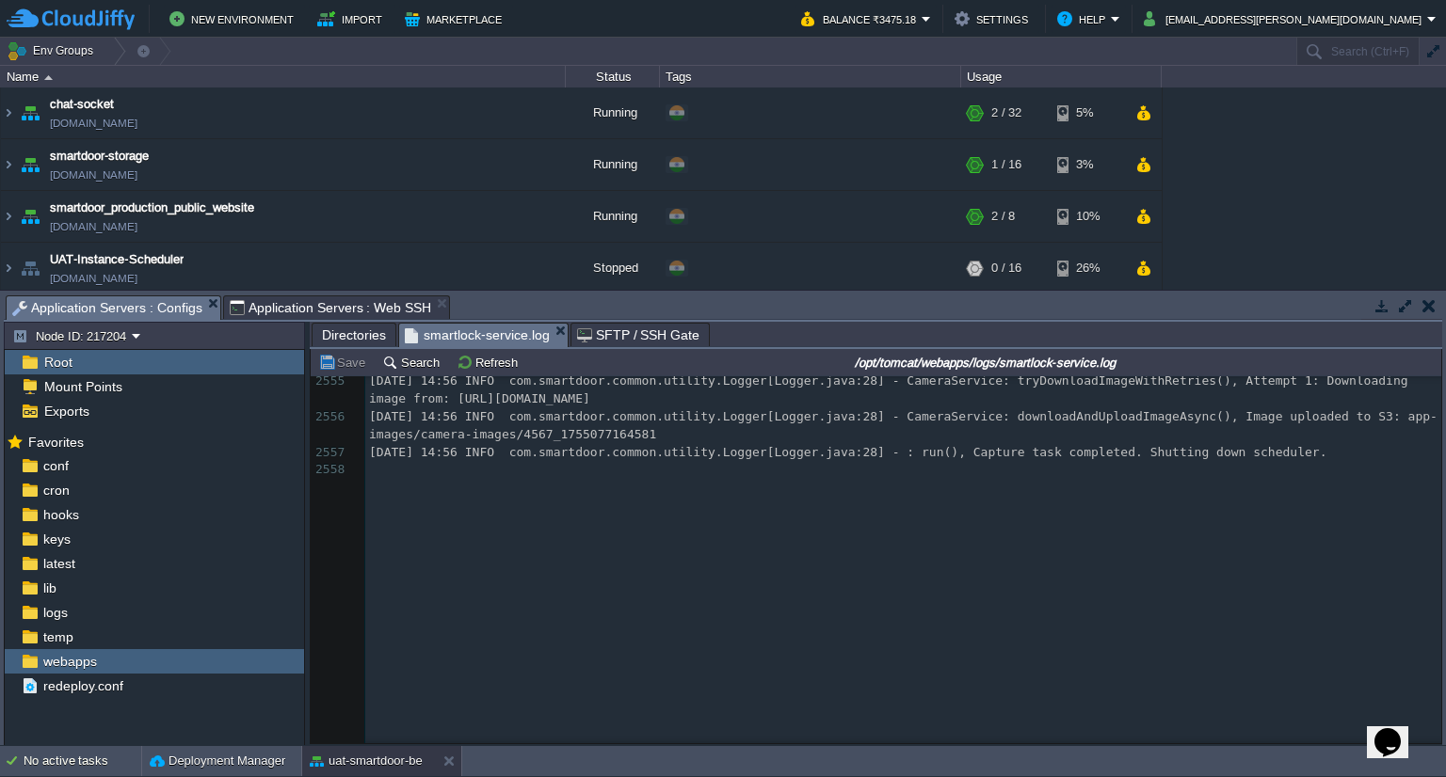
scroll to position [86440, 0]
click at [493, 370] on button "Refresh" at bounding box center [489, 362] width 67 height 17
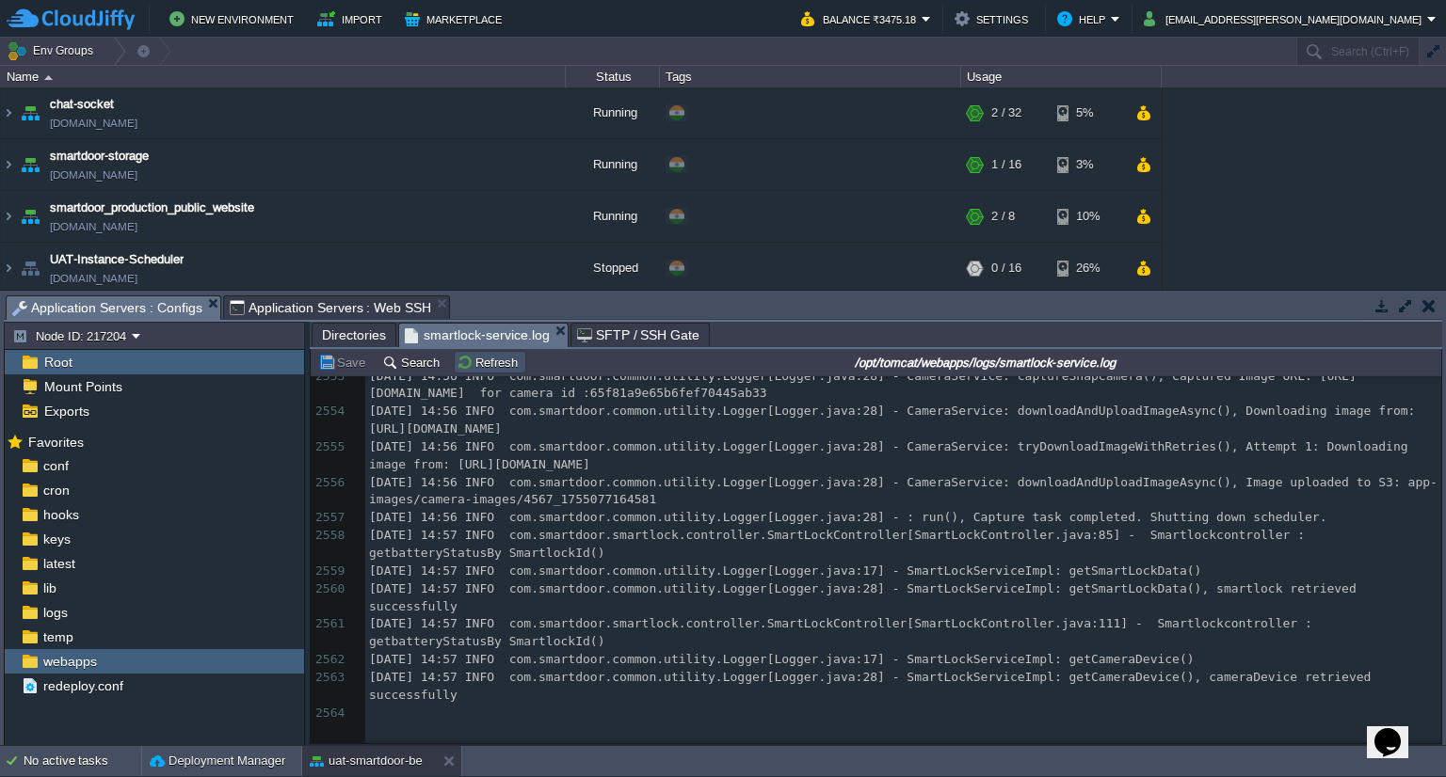
click at [471, 360] on button "Refresh" at bounding box center [489, 362] width 67 height 17
